Goal: Transaction & Acquisition: Download file/media

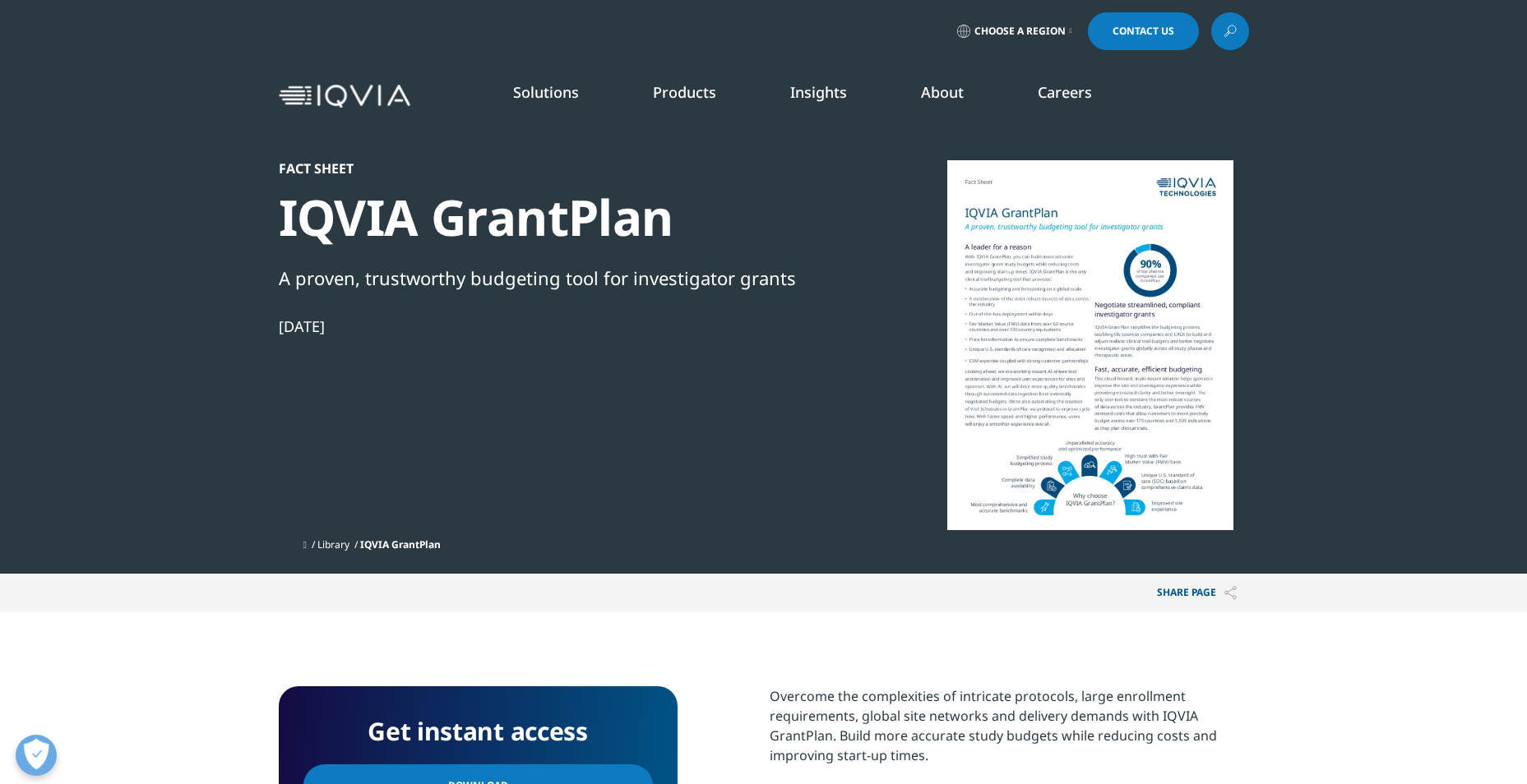
scroll to position [151, 970]
click at [665, 428] on div "Fact Sheet IQVIA GrantPlan A proven, trustworthy budgeting tool for investigato…" at bounding box center [561, 346] width 564 height 370
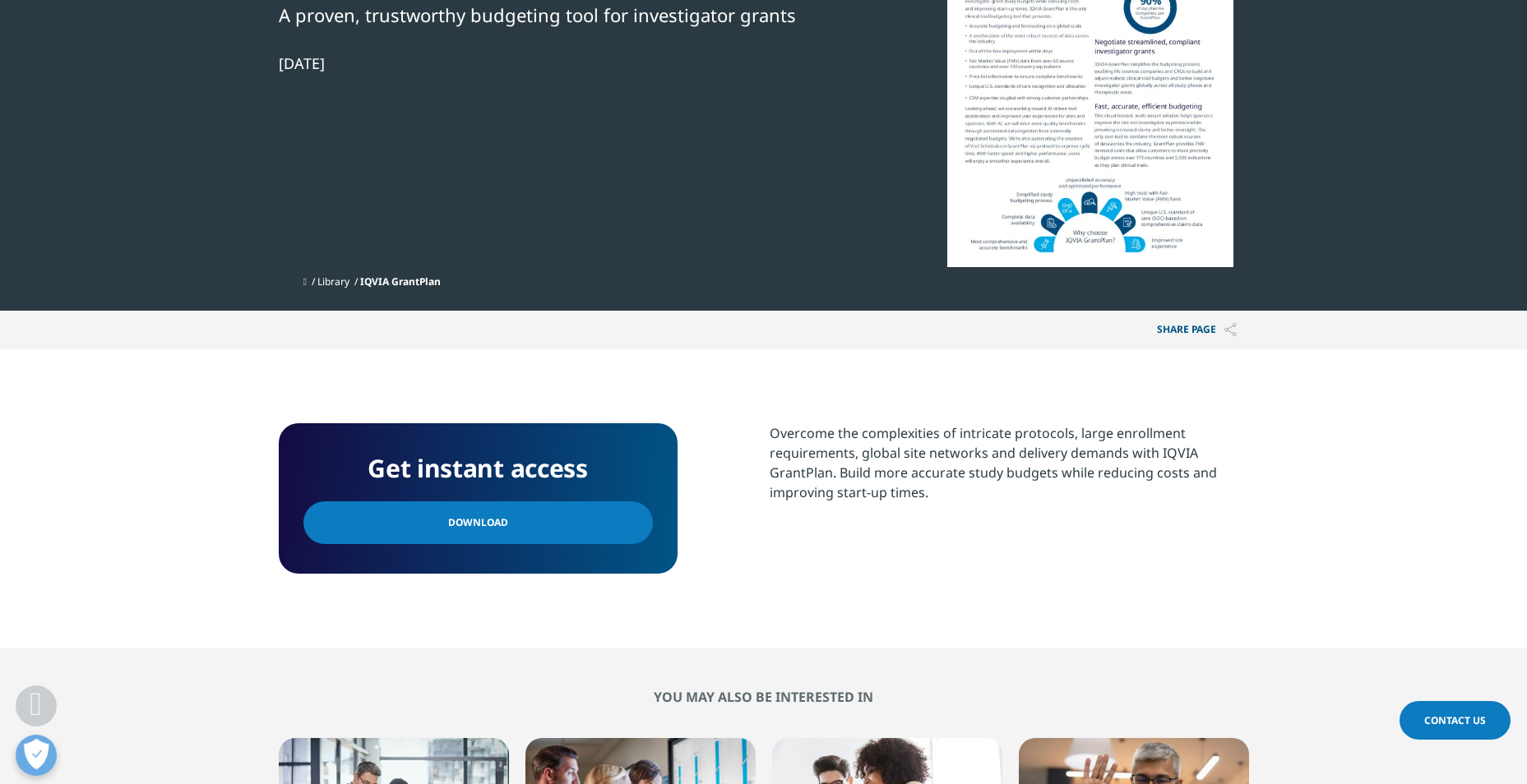
scroll to position [296, 0]
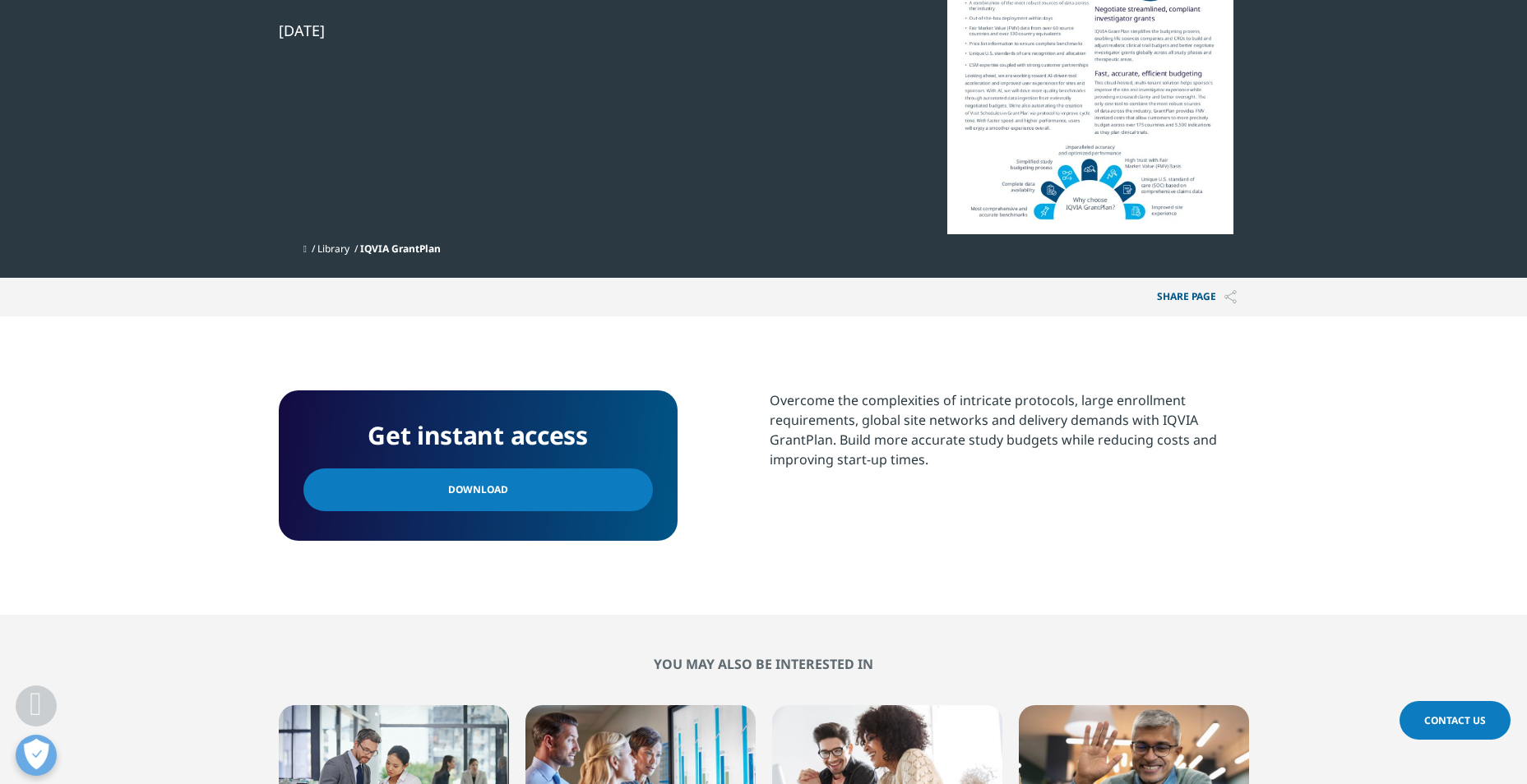
click at [553, 489] on link "Download" at bounding box center [478, 490] width 350 height 42
click at [256, 481] on section "Get instant access Download Overcome the complexities of intricate protocols, l…" at bounding box center [764, 465] width 1527 height 298
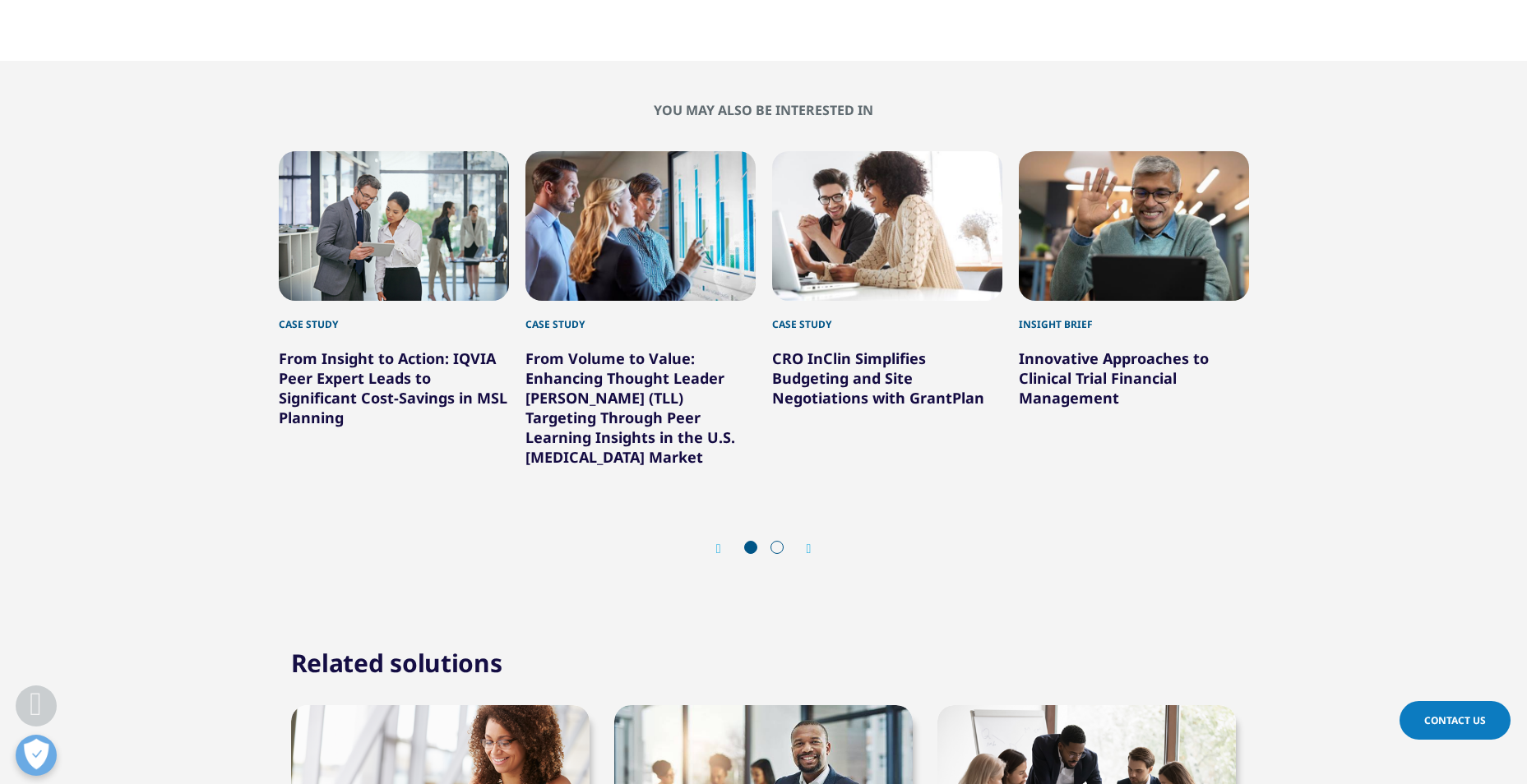
scroll to position [883, 0]
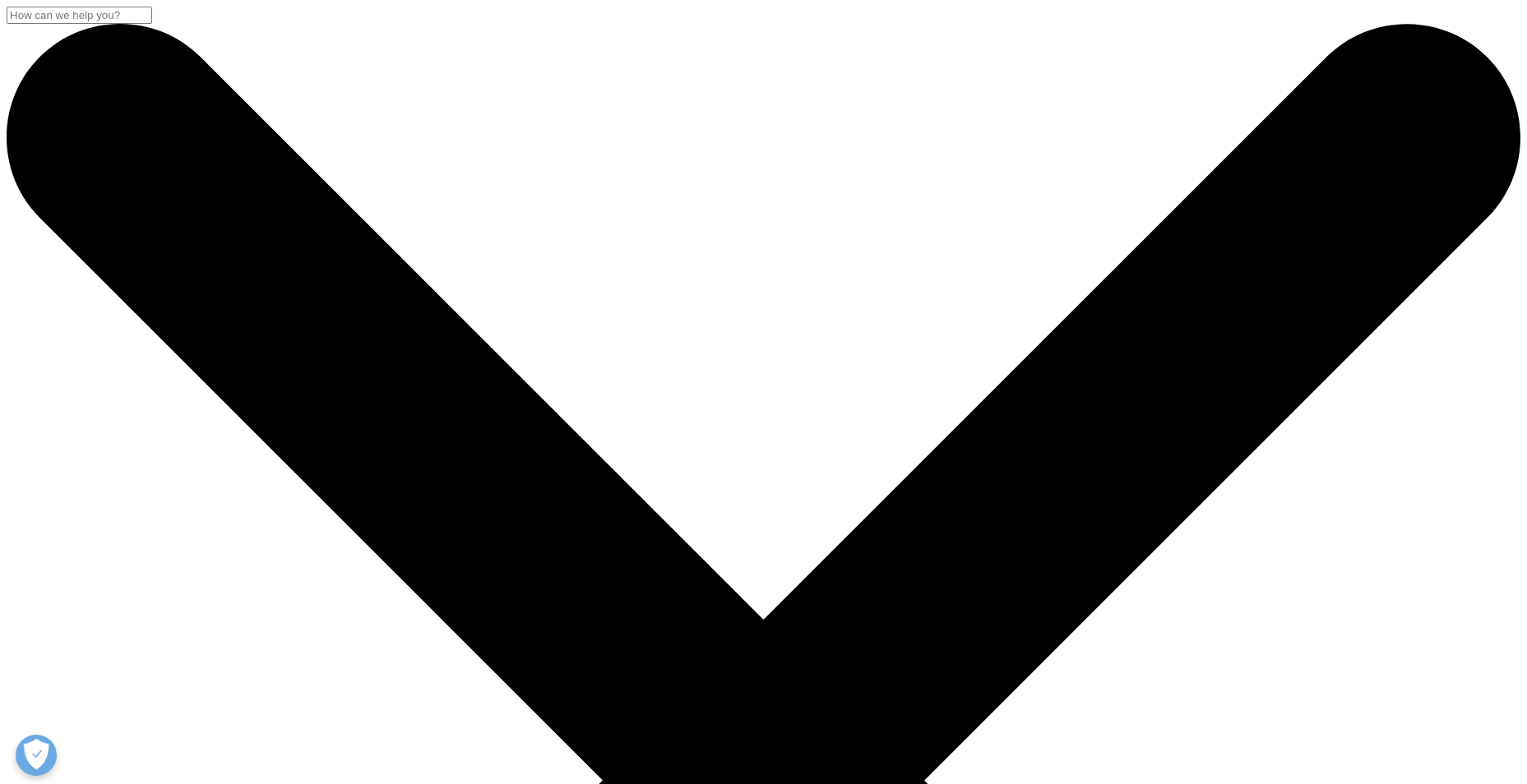
scroll to position [151, 970]
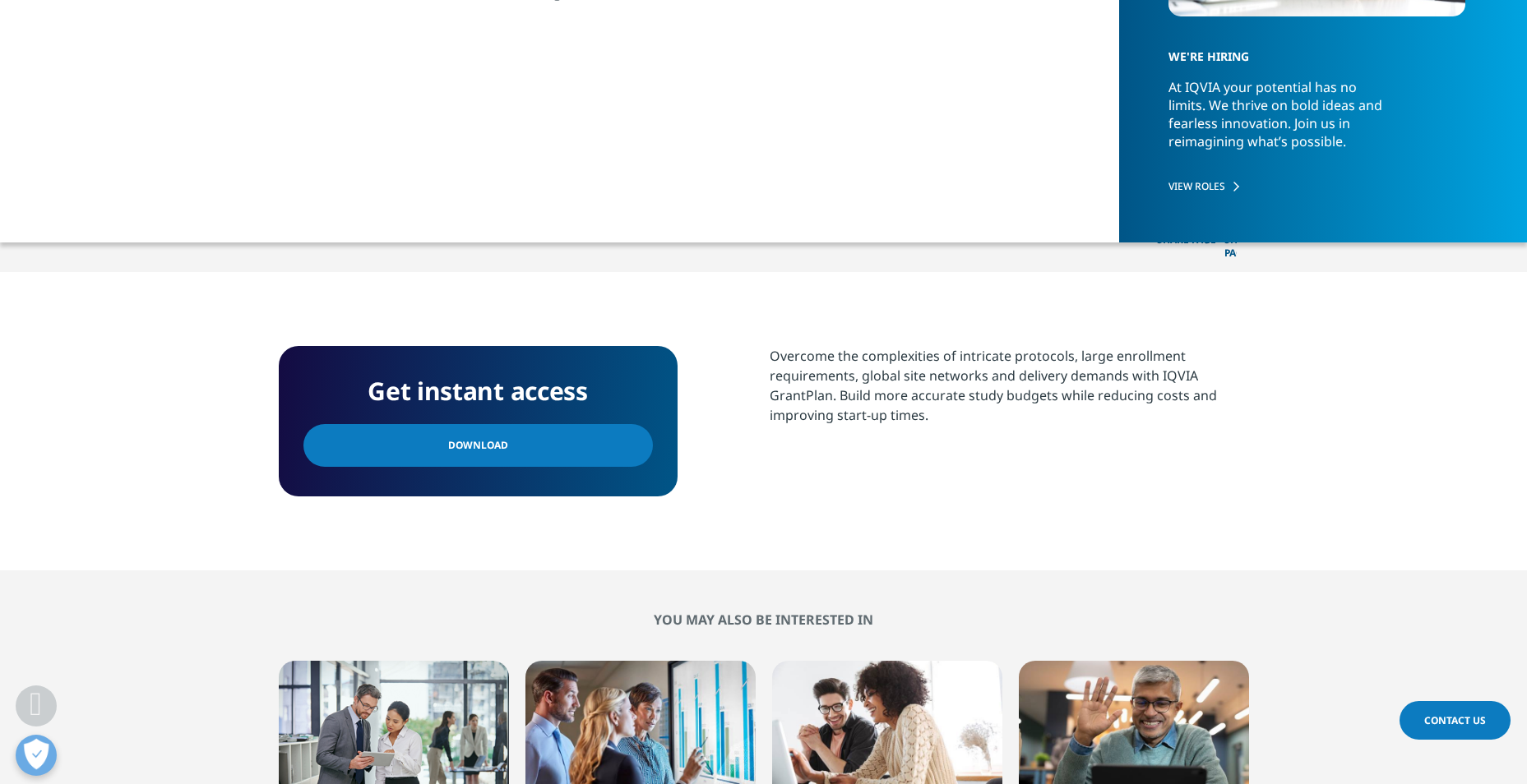
scroll to position [394, 0]
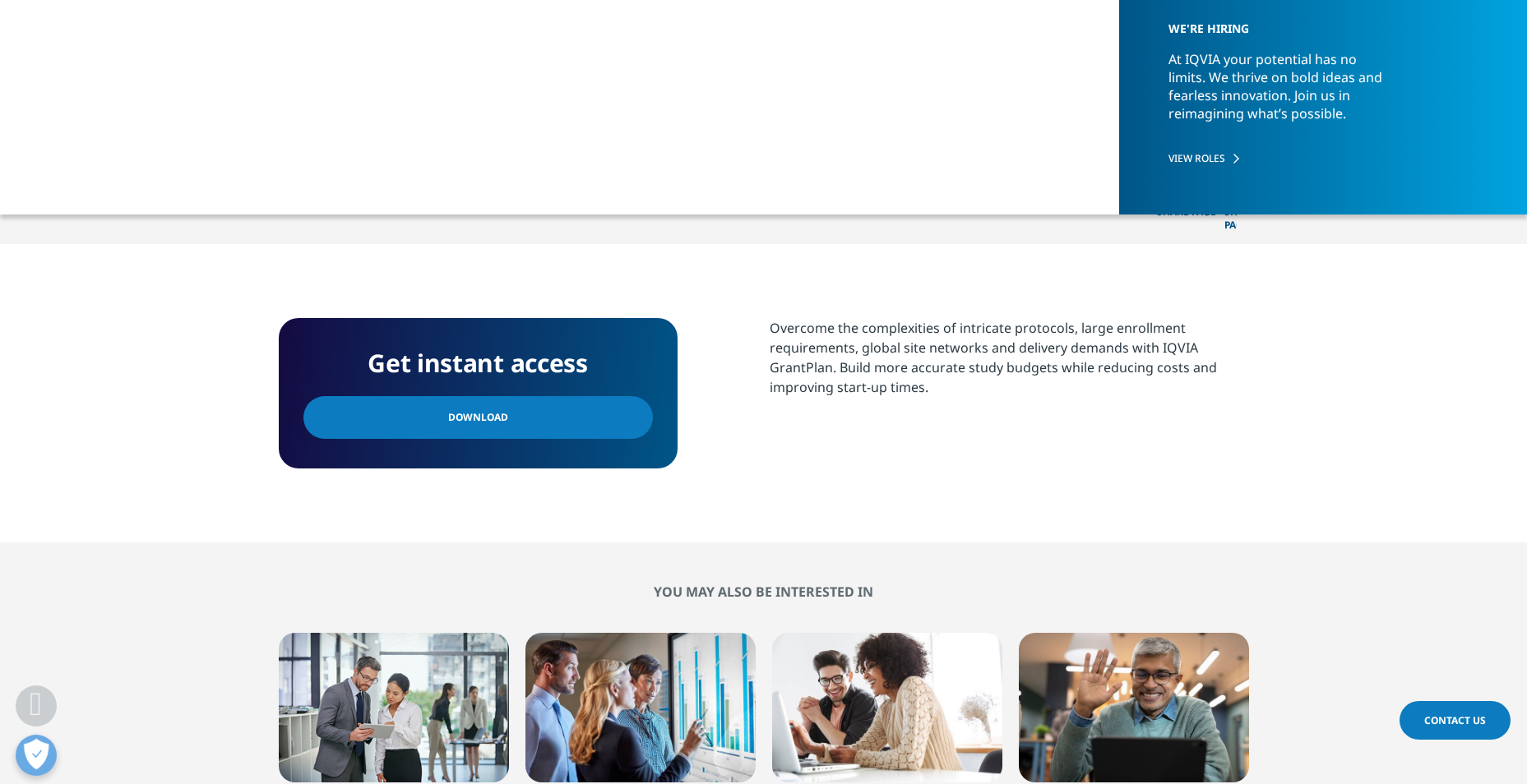
click at [943, 475] on section "Get instant access Download Overcome the complexities of intricate protocols, l…" at bounding box center [764, 393] width 1527 height 298
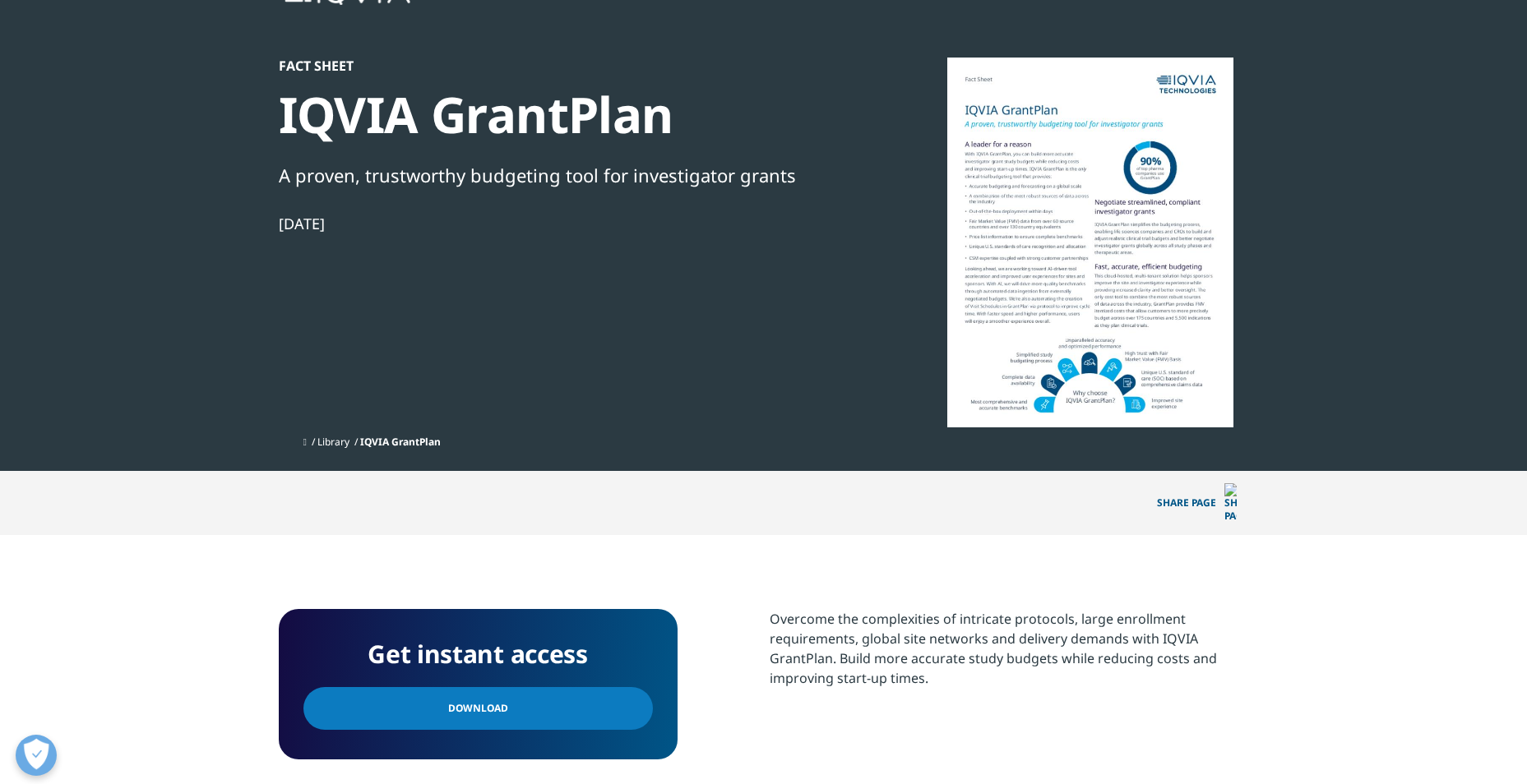
scroll to position [0, 0]
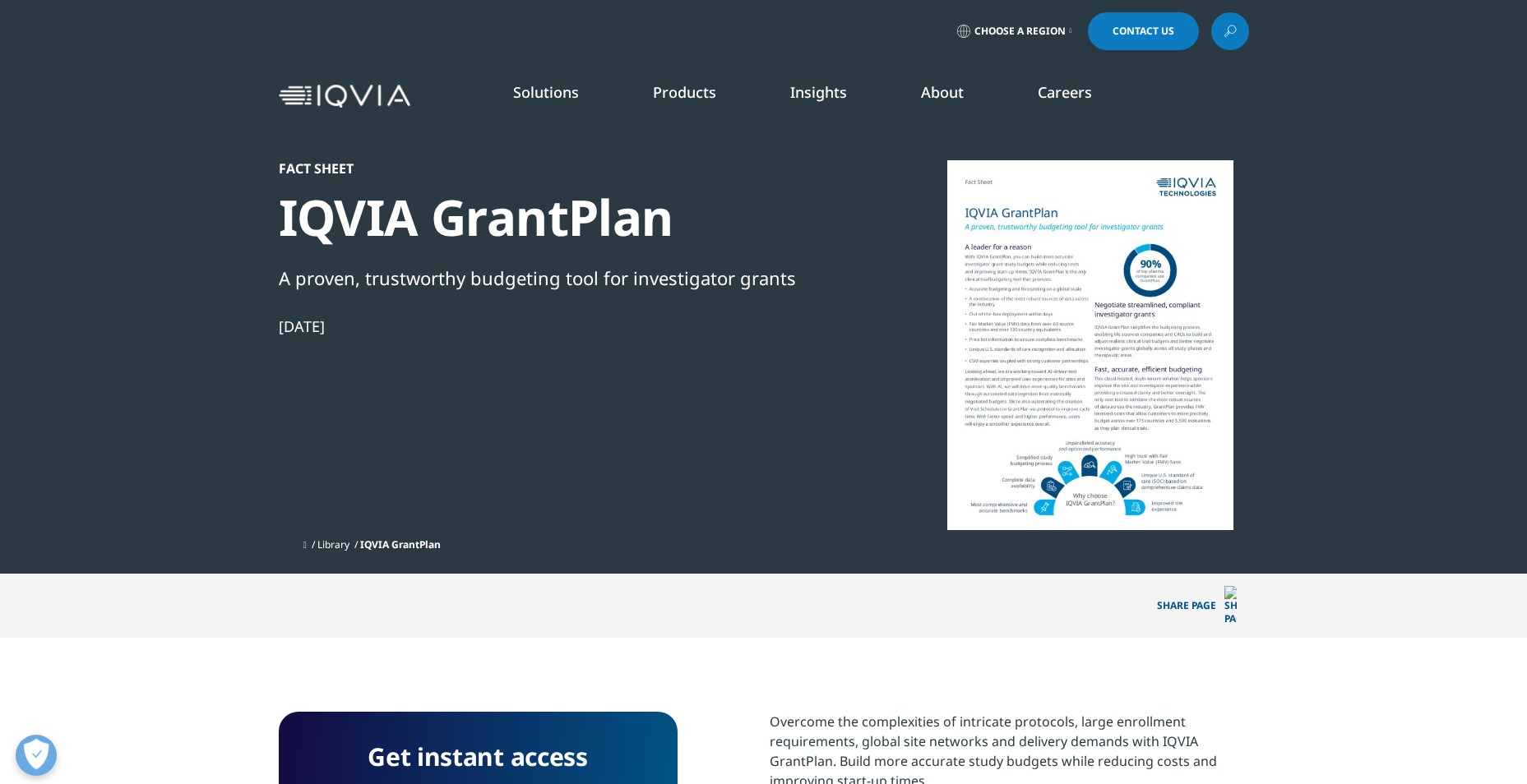
click at [1096, 289] on div at bounding box center [1091, 346] width 317 height 370
click at [1026, 262] on div at bounding box center [1091, 346] width 317 height 370
click at [1053, 456] on div at bounding box center [1091, 346] width 317 height 370
click at [1119, 481] on div at bounding box center [1091, 346] width 317 height 370
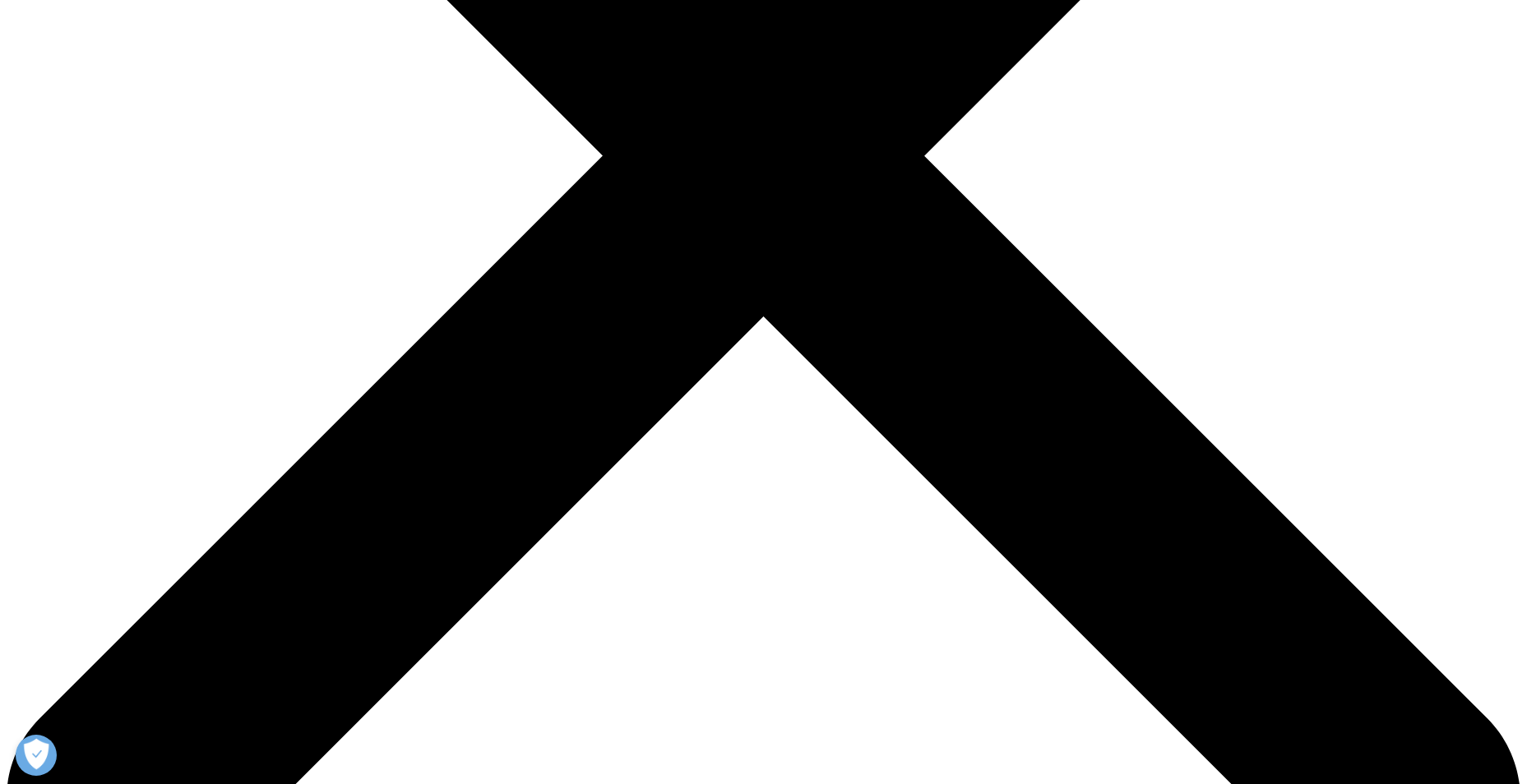
scroll to position [658, 0]
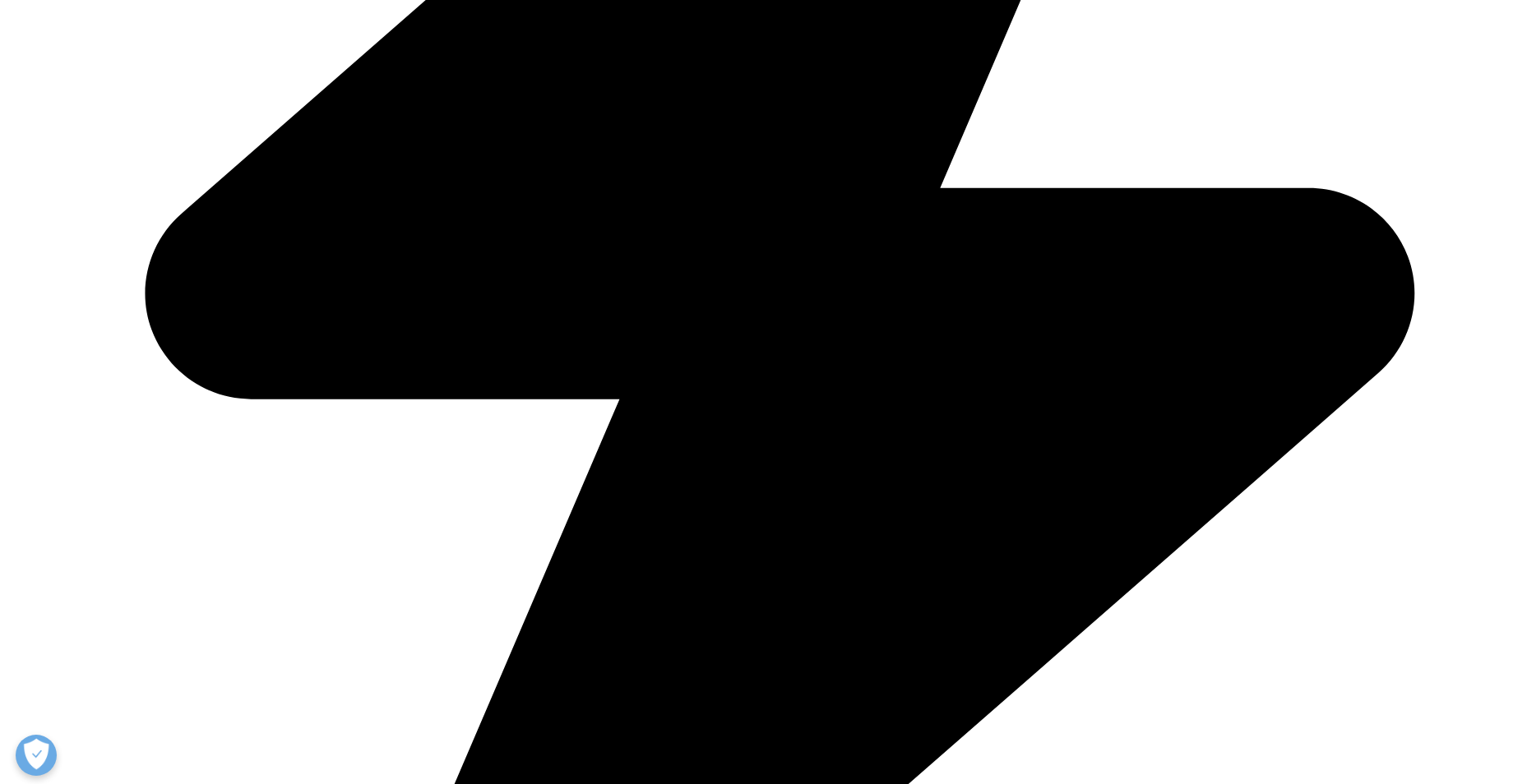
scroll to position [1447, 0]
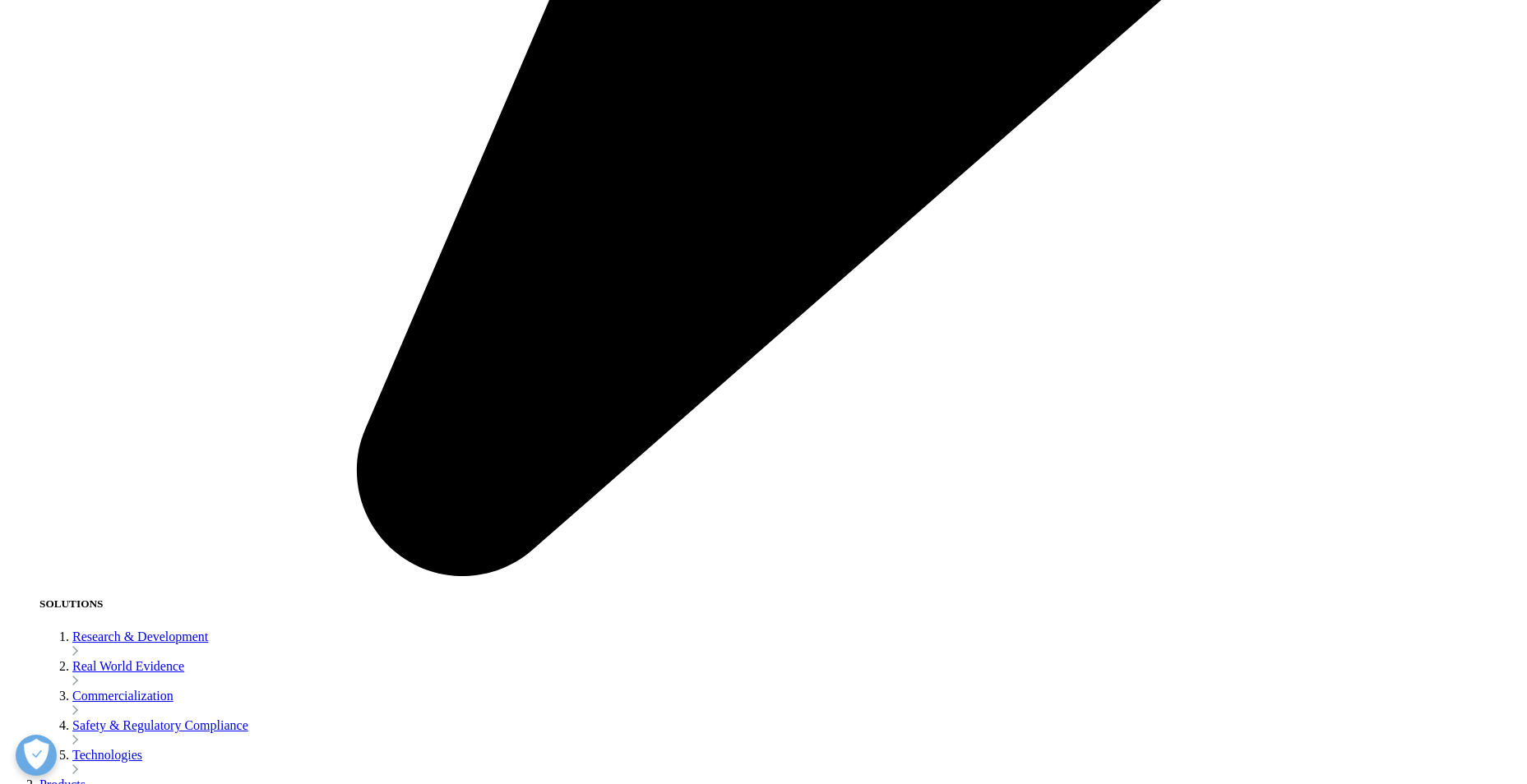
scroll to position [4435, 0]
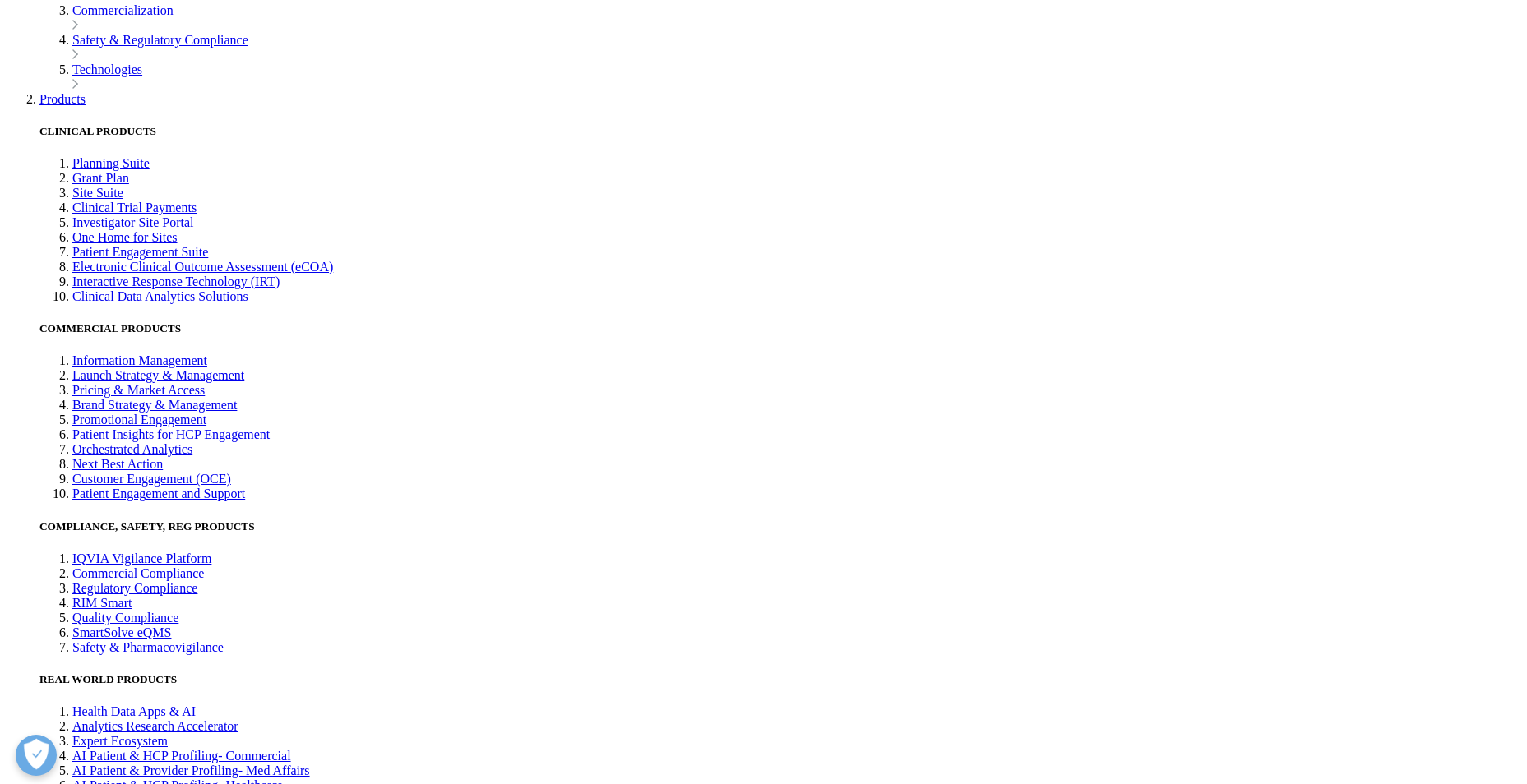
drag, startPoint x: 324, startPoint y: 191, endPoint x: 332, endPoint y: 150, distance: 41.8
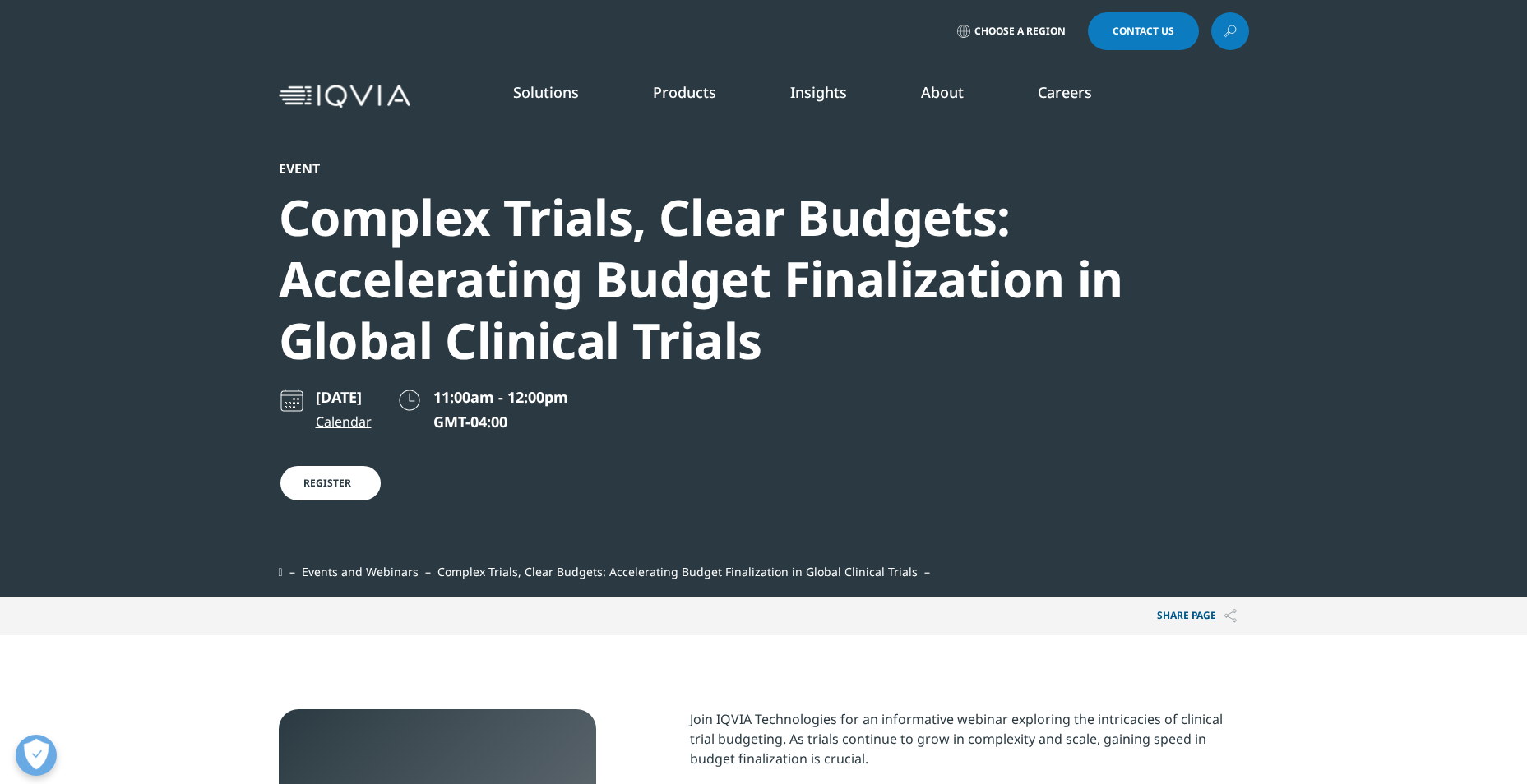
click at [339, 489] on link "Register" at bounding box center [330, 484] width 103 height 37
